Goal: Transaction & Acquisition: Purchase product/service

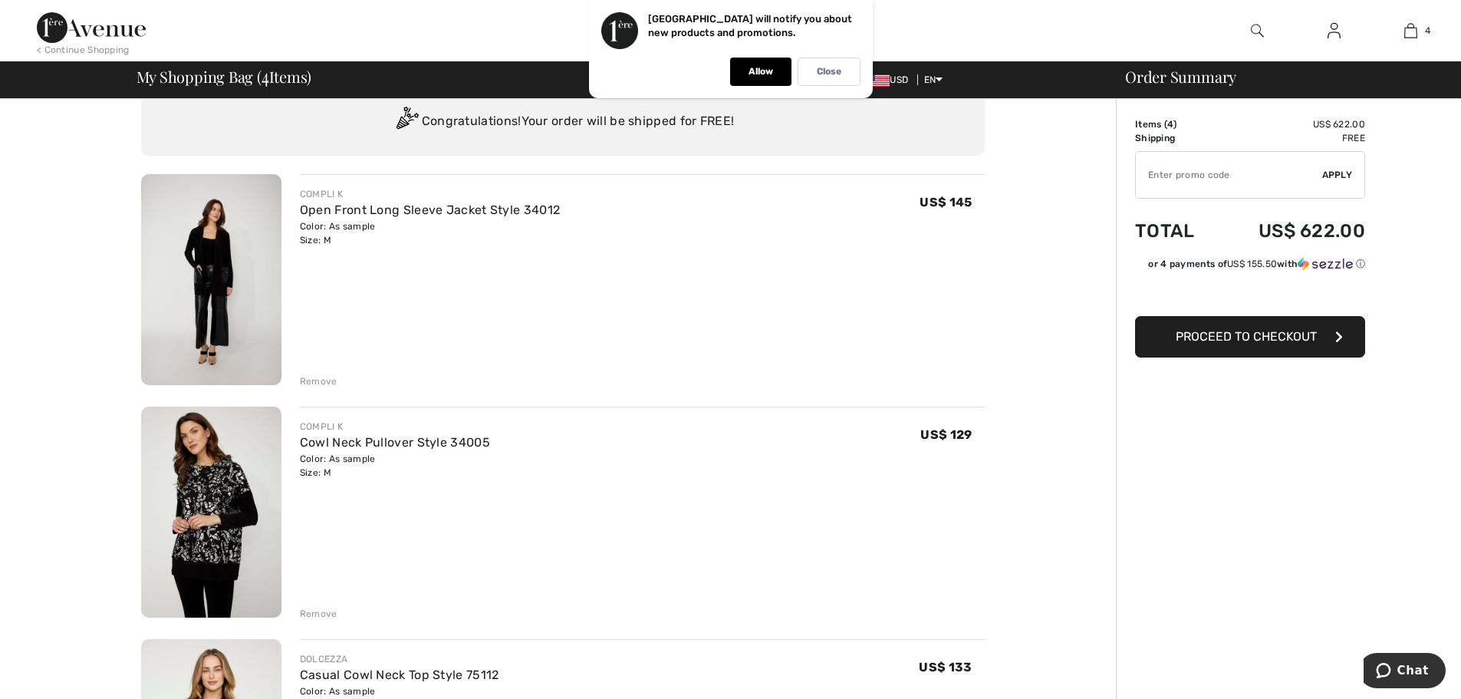
scroll to position [77, 0]
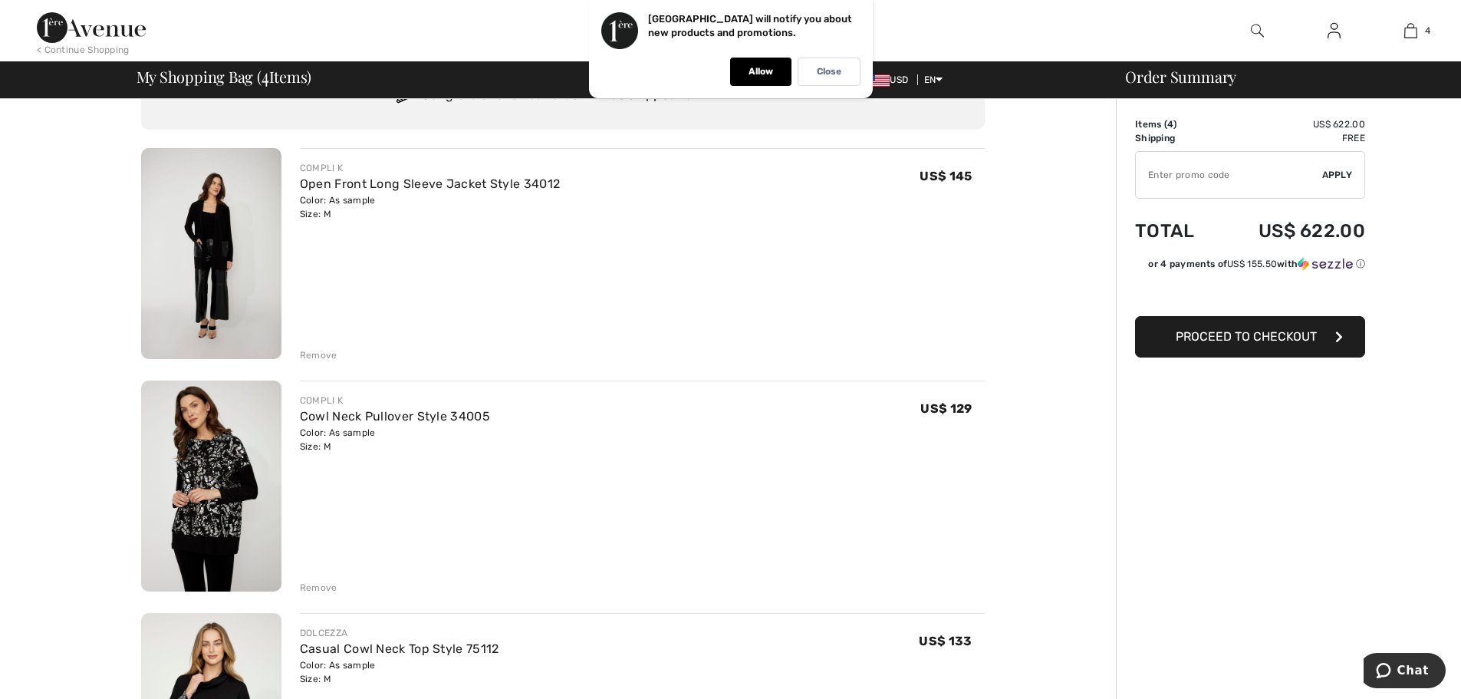
click at [313, 584] on div "Remove" at bounding box center [319, 588] width 38 height 14
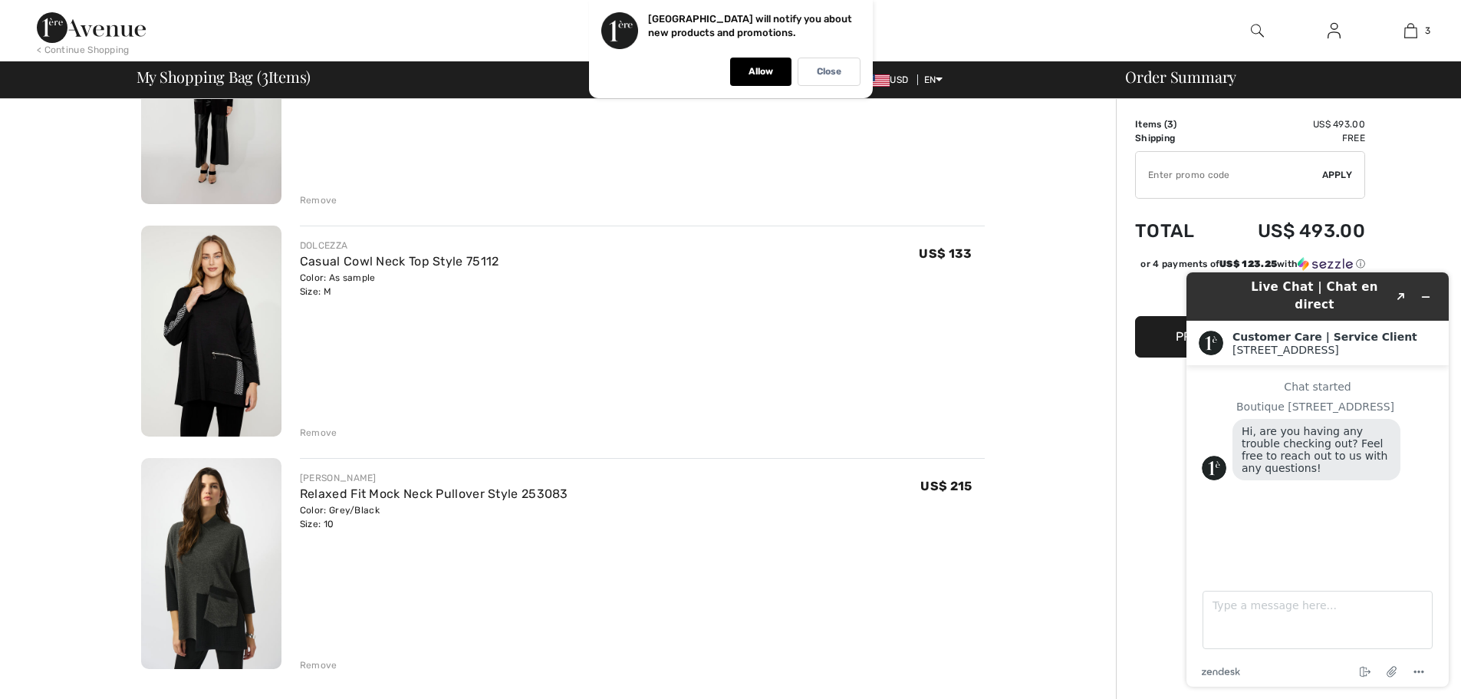
scroll to position [0, 0]
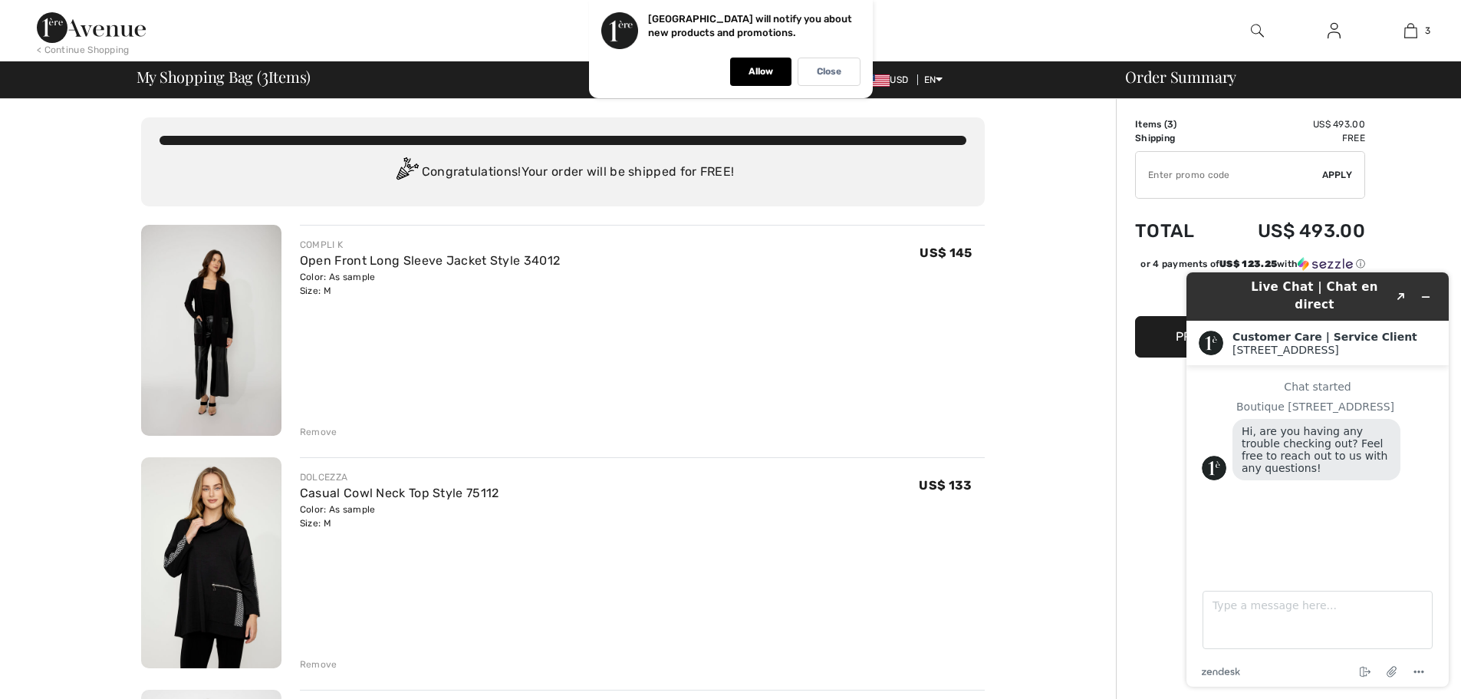
click at [226, 295] on img at bounding box center [211, 330] width 140 height 211
drag, startPoint x: 0, startPoint y: 0, endPoint x: 227, endPoint y: 530, distance: 576.6
click at [227, 530] on img at bounding box center [211, 562] width 140 height 211
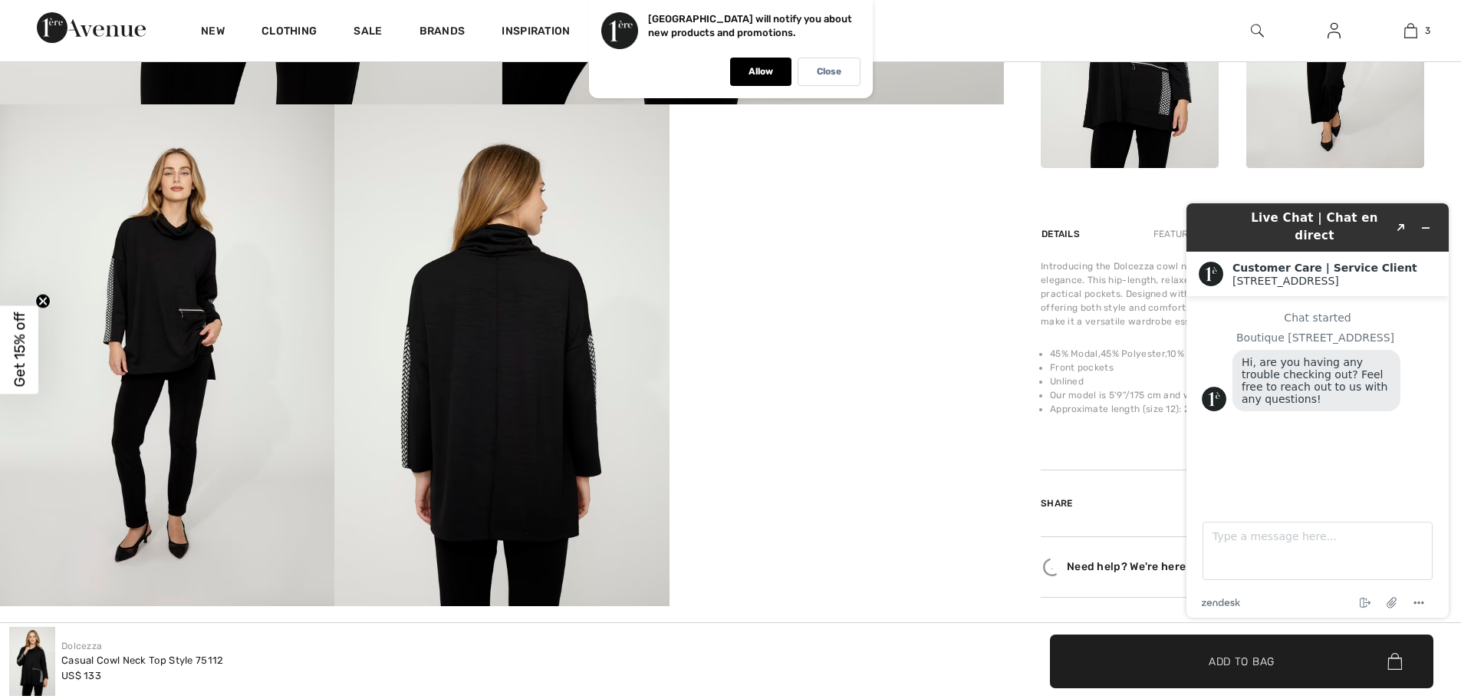
scroll to position [767, 0]
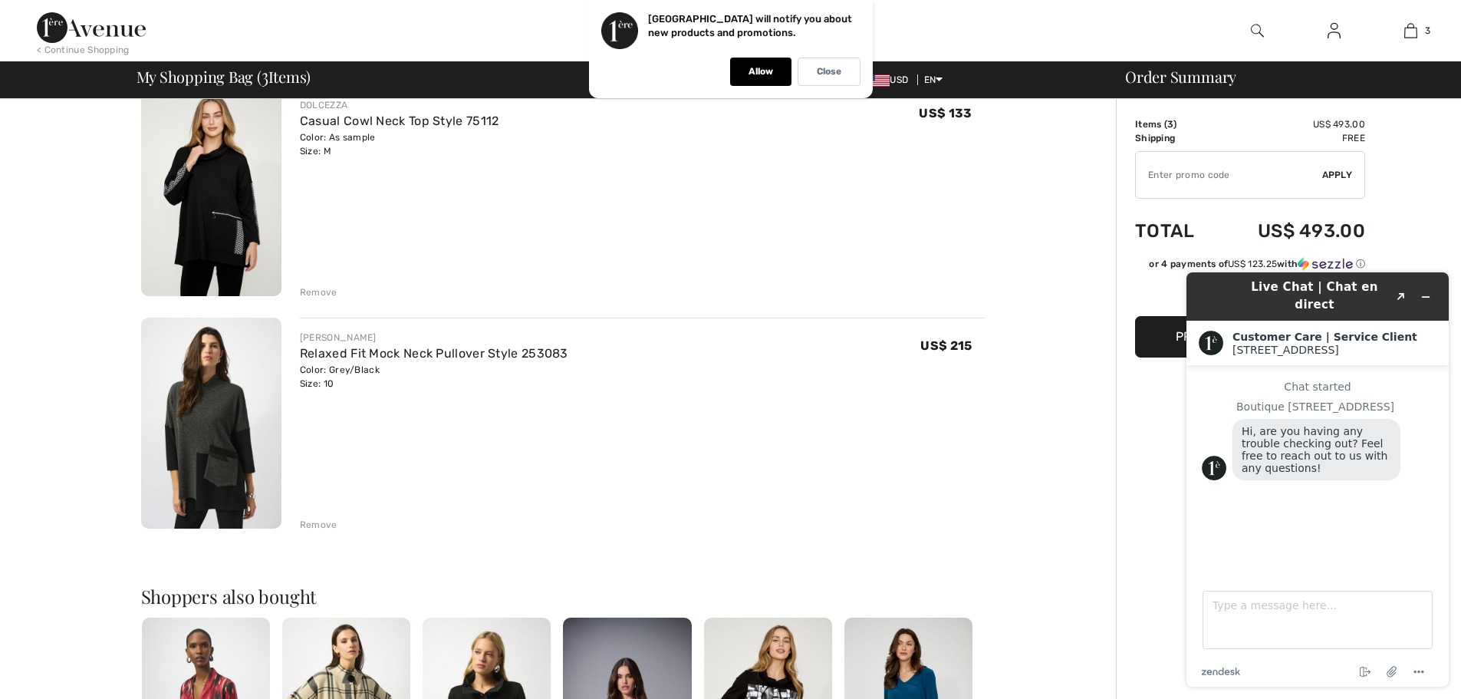
scroll to position [384, 0]
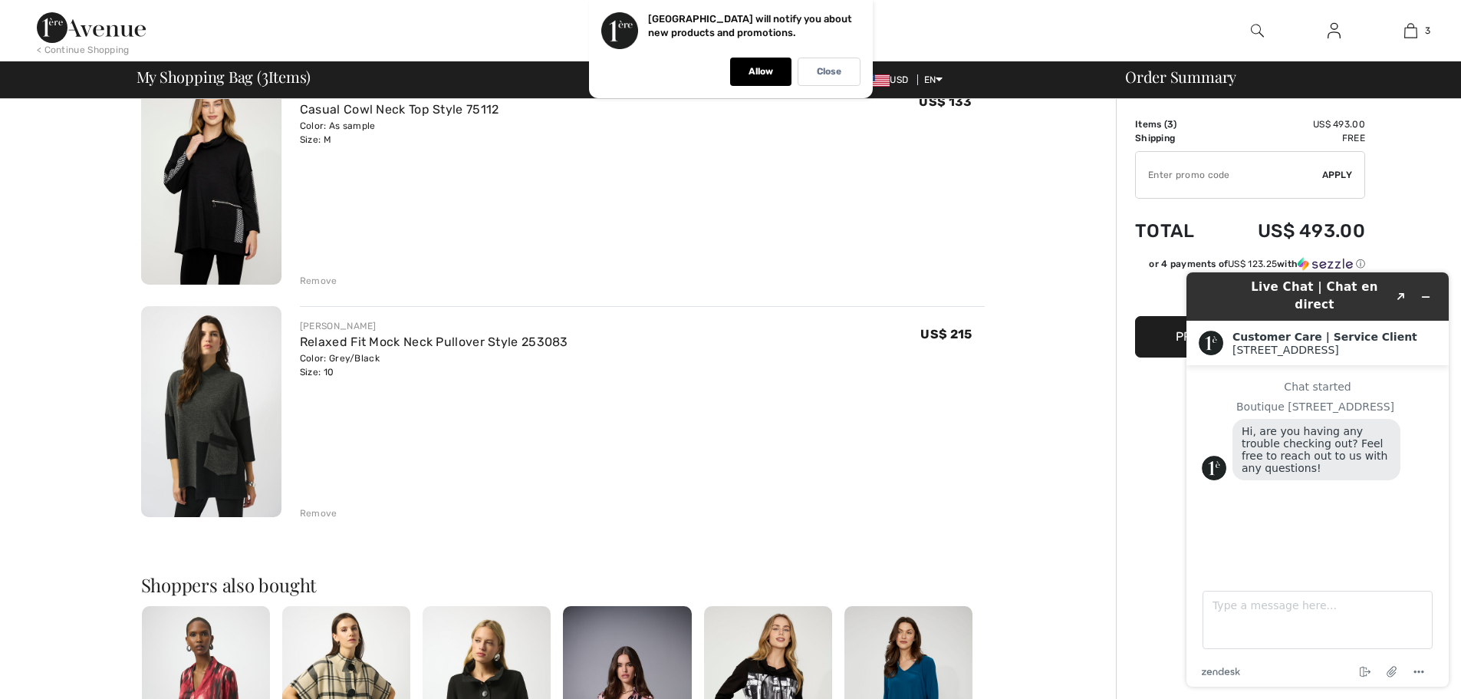
click at [229, 410] on img at bounding box center [211, 411] width 140 height 211
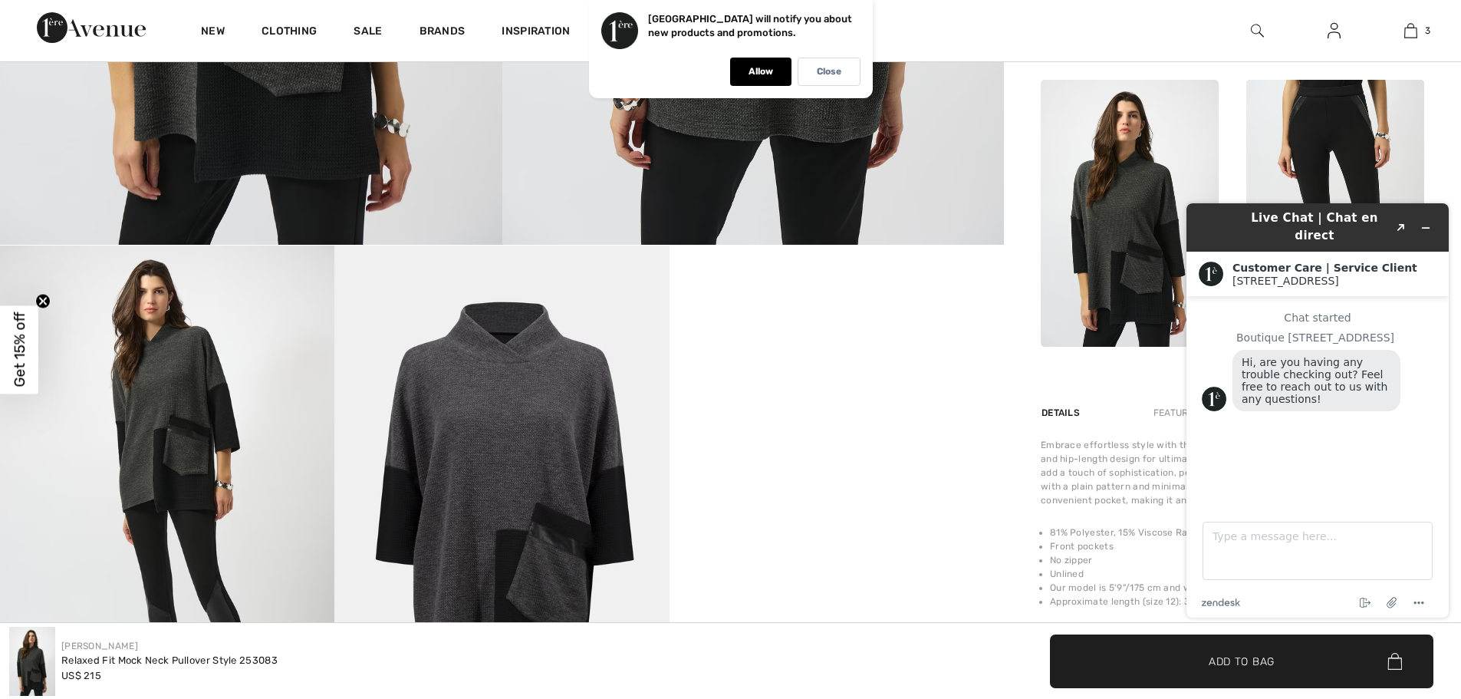
scroll to position [537, 0]
